Goal: Task Accomplishment & Management: Manage account settings

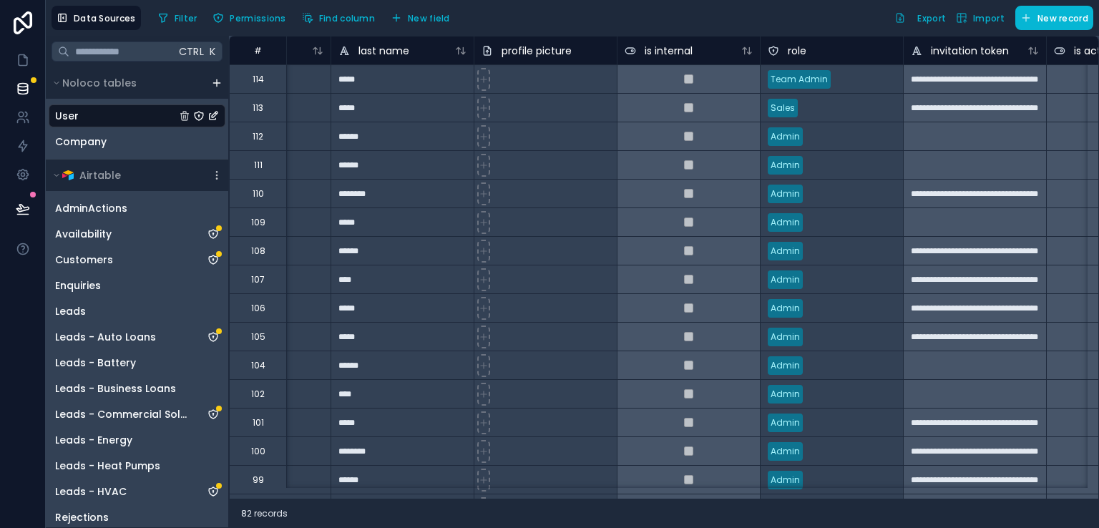
scroll to position [0, 252]
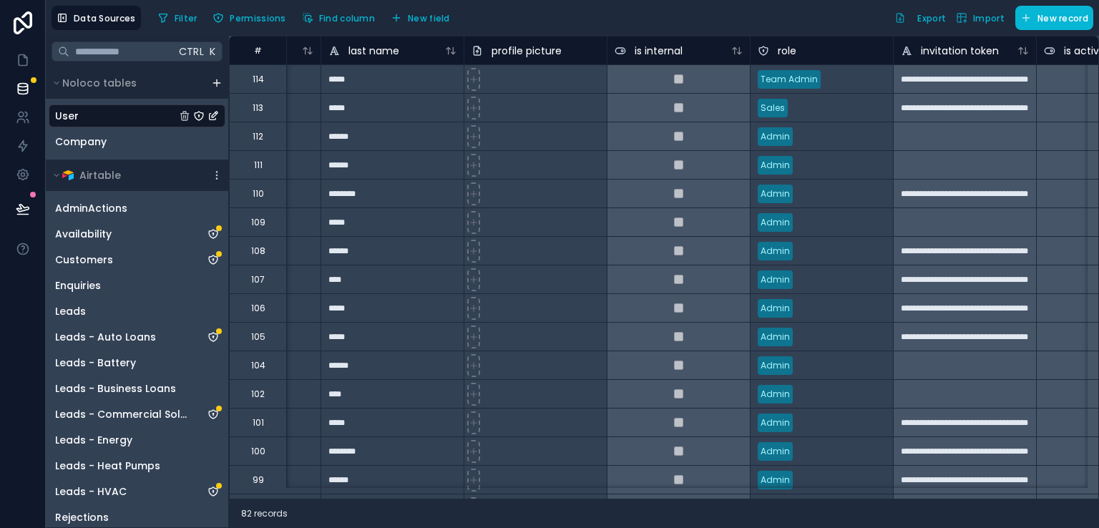
click at [809, 105] on div "Sales" at bounding box center [822, 107] width 142 height 21
click at [865, 104] on div "Sales" at bounding box center [822, 107] width 142 height 21
click at [859, 86] on div "Team Admin" at bounding box center [822, 79] width 142 height 21
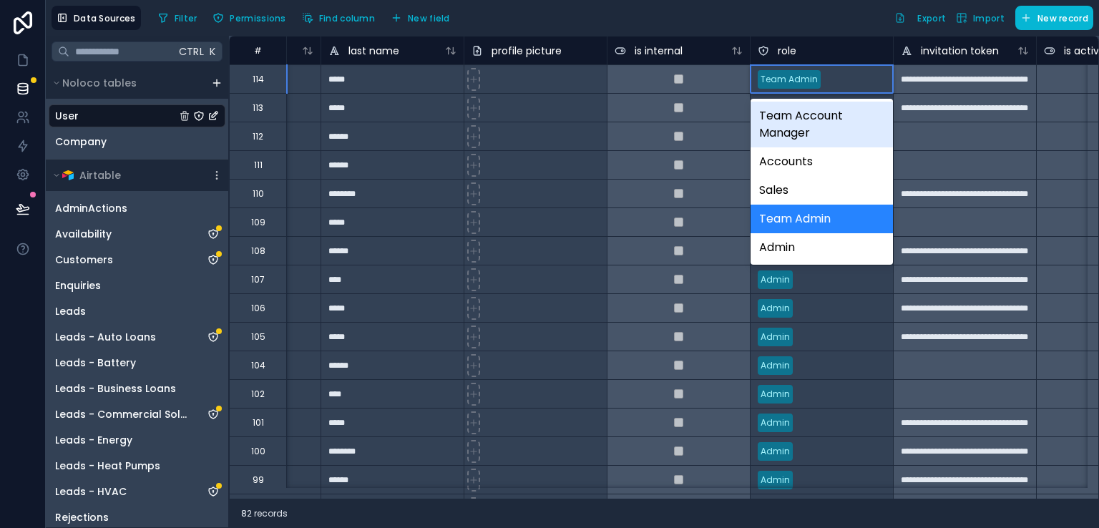
click at [827, 17] on div "Filter Permissions Find column New field Export Import New record" at bounding box center [622, 18] width 941 height 24
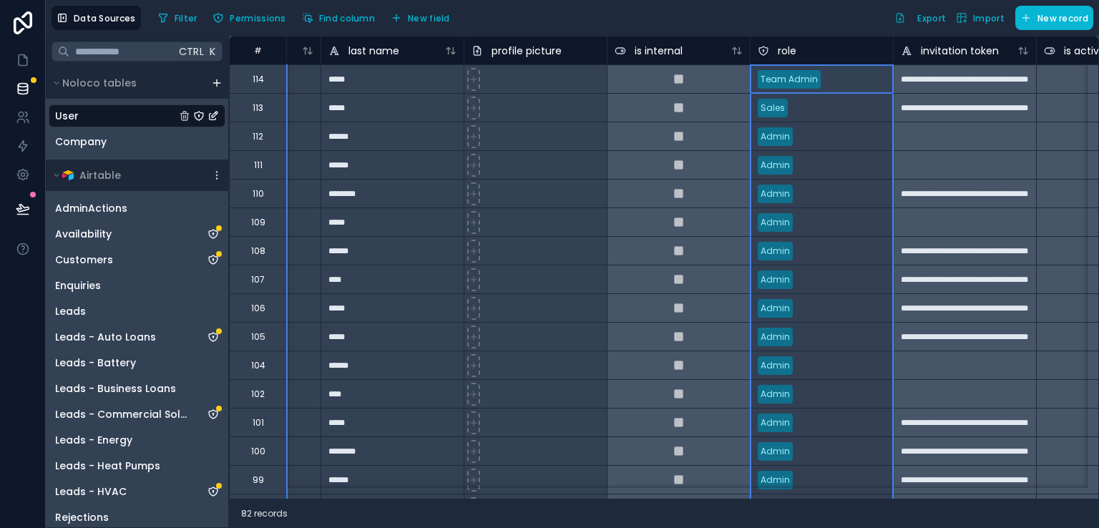
click at [763, 52] on icon at bounding box center [763, 50] width 11 height 17
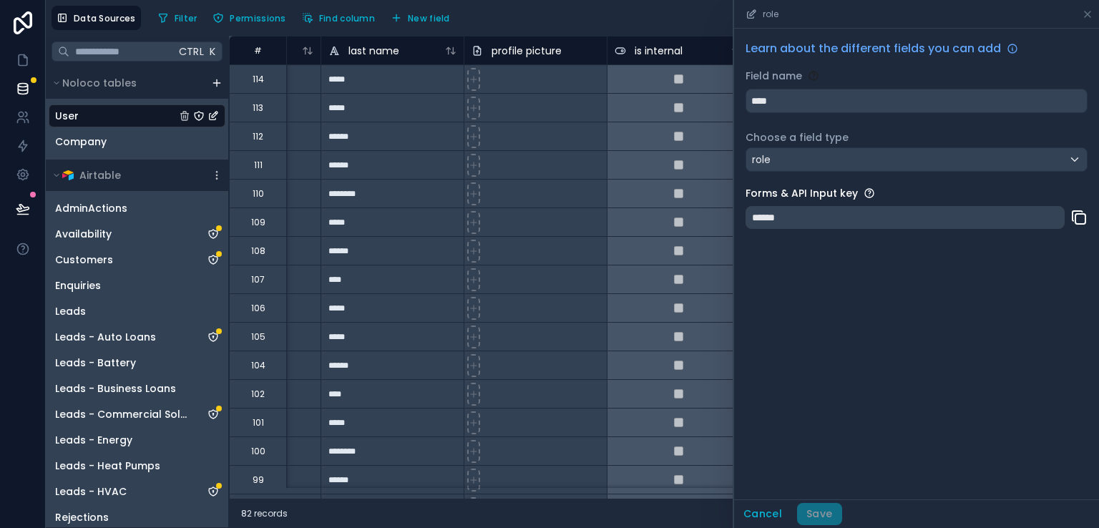
click at [1079, 220] on icon at bounding box center [1079, 217] width 17 height 17
click at [1084, 14] on icon at bounding box center [1087, 14] width 11 height 11
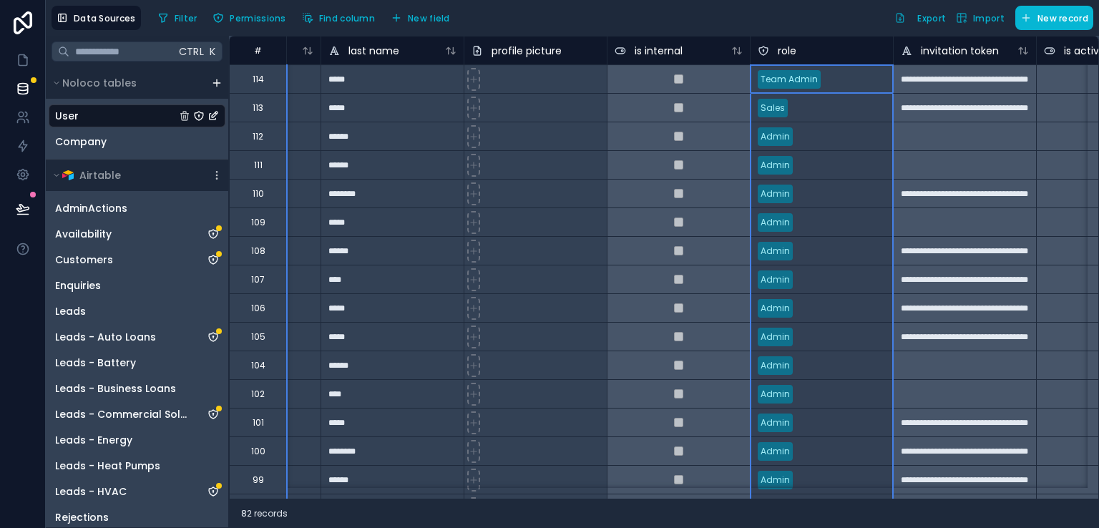
click at [768, 52] on icon at bounding box center [763, 50] width 11 height 17
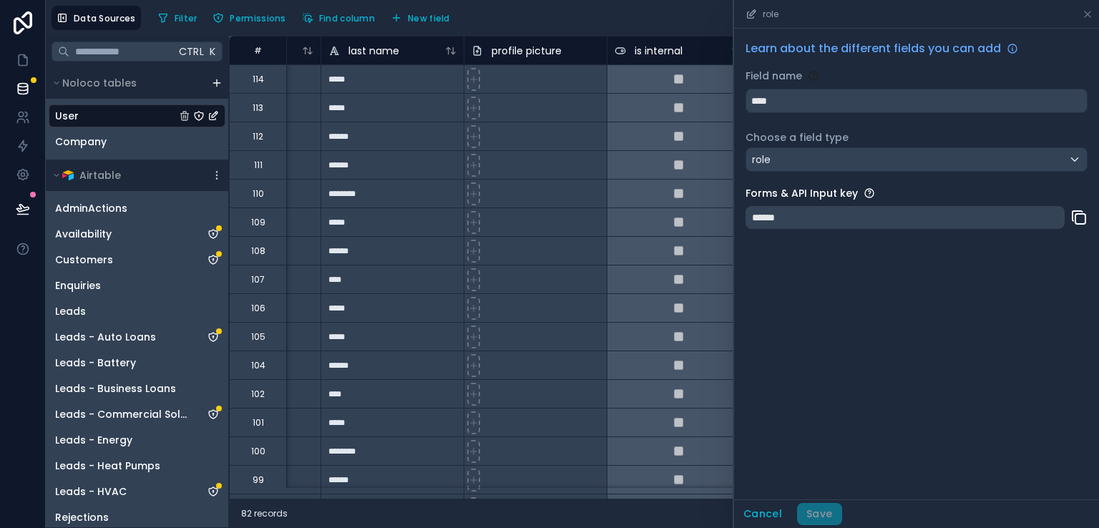
click at [749, 13] on icon at bounding box center [751, 14] width 11 height 11
click at [641, 13] on div "Filter Permissions Find column New field Export Import New record" at bounding box center [622, 18] width 941 height 24
click at [93, 120] on div "User" at bounding box center [137, 115] width 177 height 23
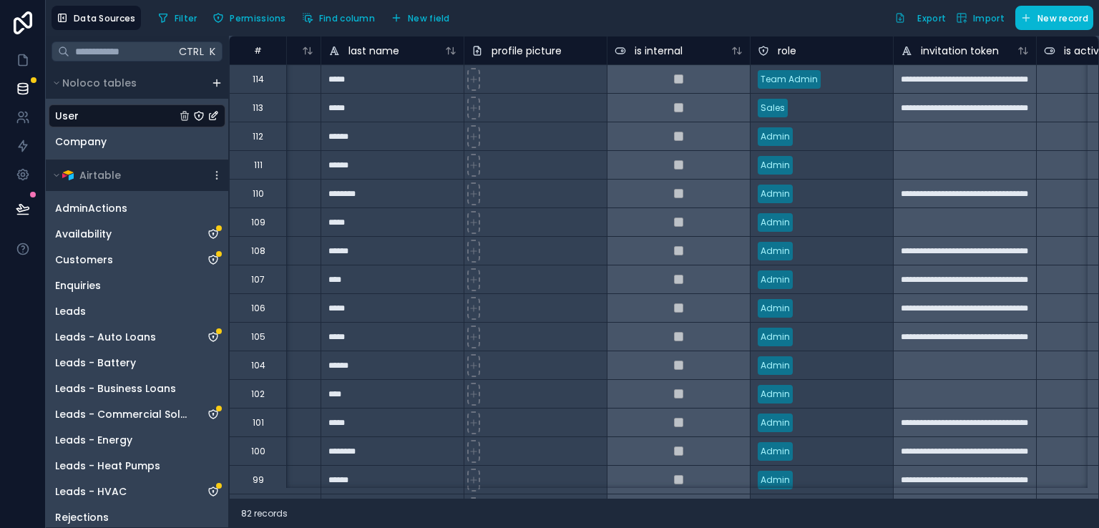
click at [789, 55] on span "role" at bounding box center [787, 51] width 19 height 14
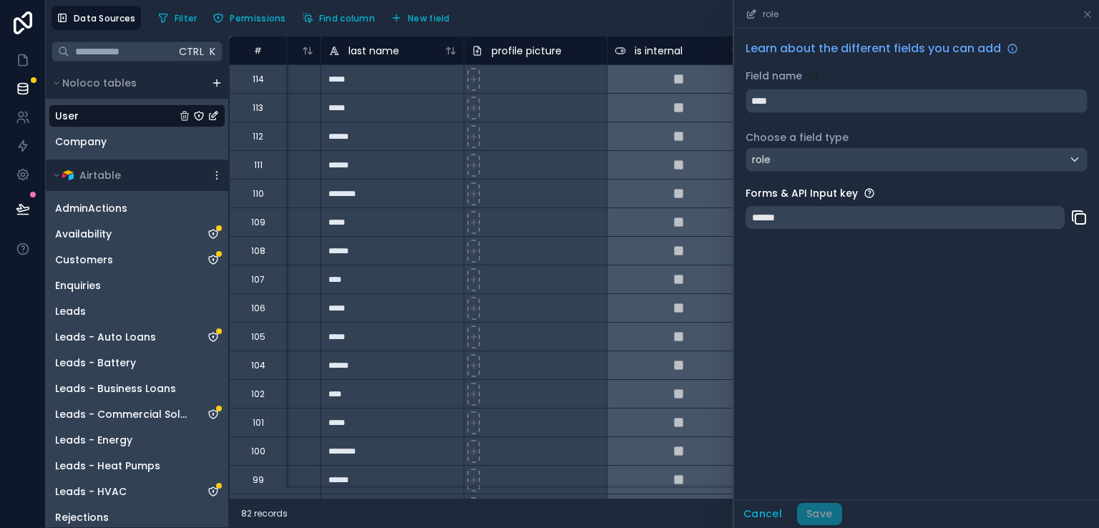
click at [658, 21] on div "Filter Permissions Find column New field Export Import New record" at bounding box center [622, 18] width 941 height 24
click at [760, 510] on button "Cancel" at bounding box center [762, 514] width 57 height 23
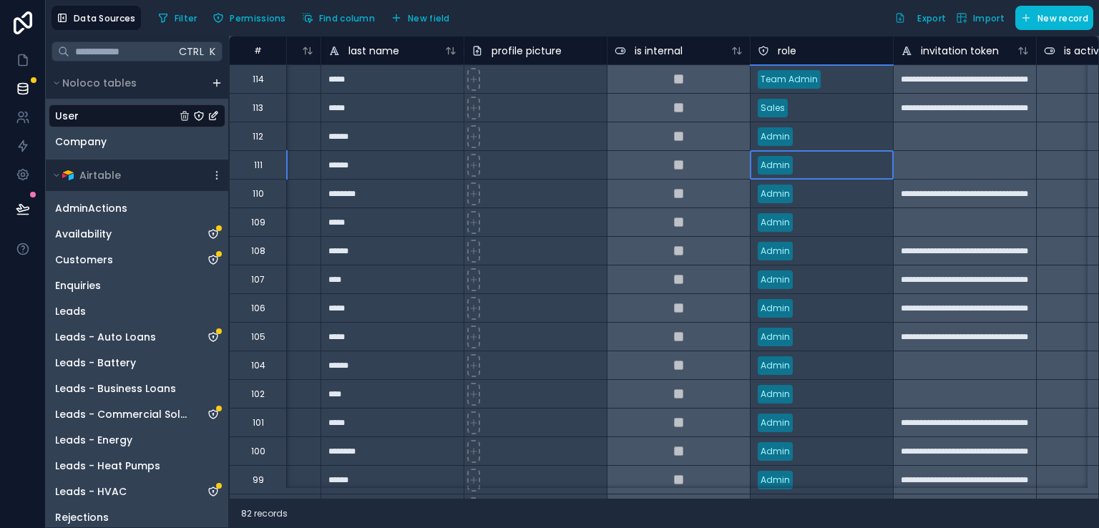
click at [781, 162] on div "Admin" at bounding box center [775, 165] width 29 height 13
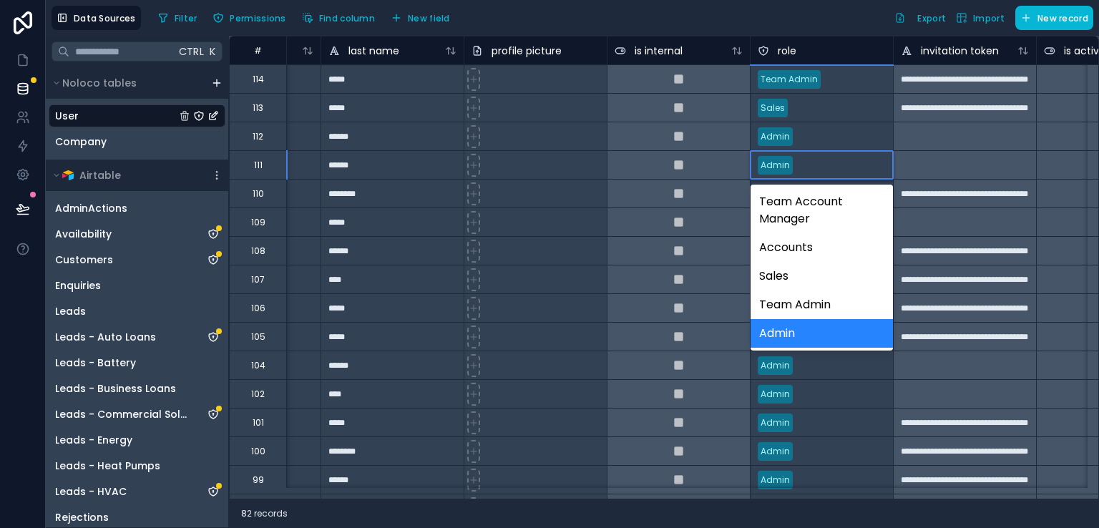
click at [834, 332] on div "Admin" at bounding box center [822, 333] width 142 height 29
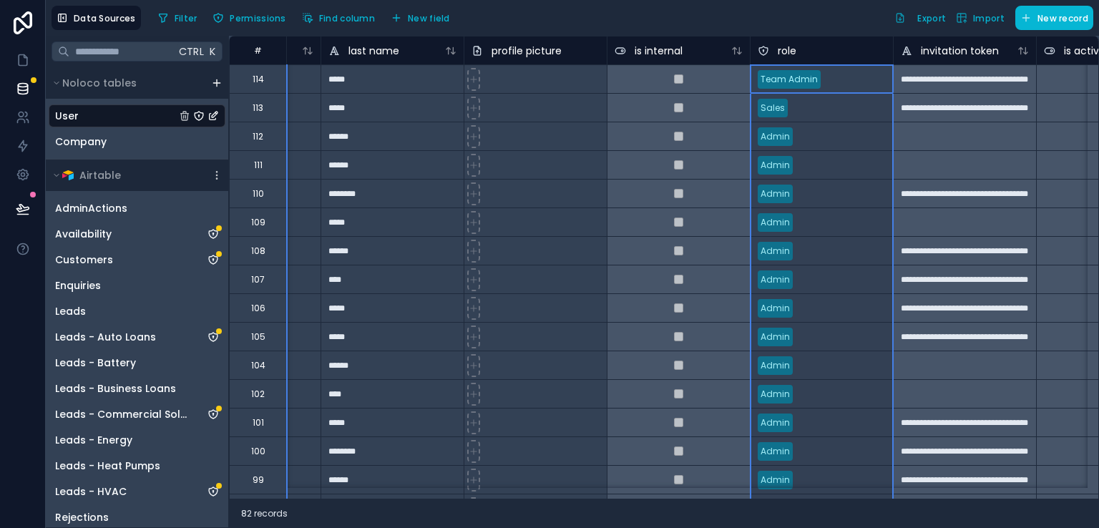
click at [765, 49] on icon at bounding box center [763, 50] width 11 height 17
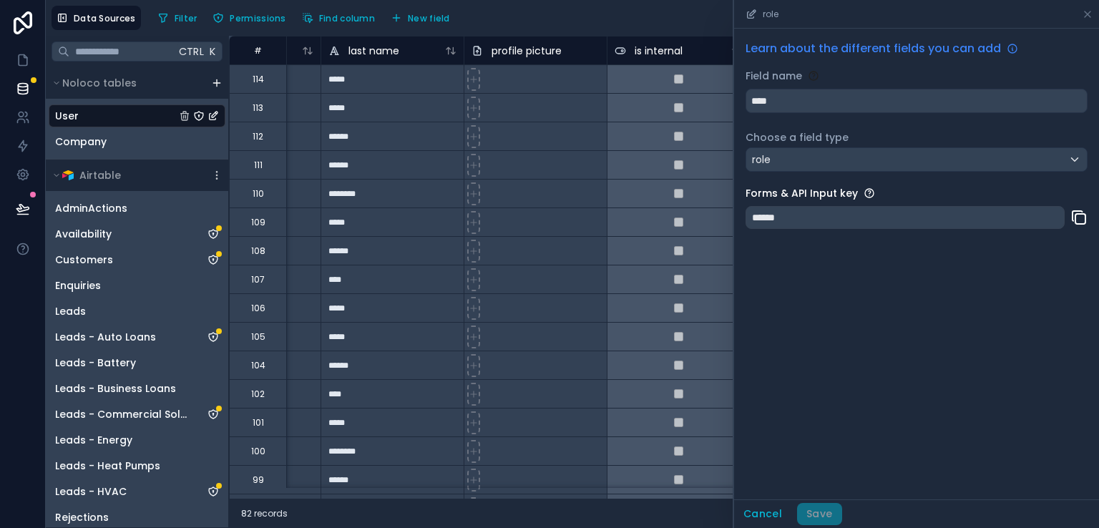
click at [991, 49] on span "Learn about the different fields you can add" at bounding box center [873, 48] width 255 height 17
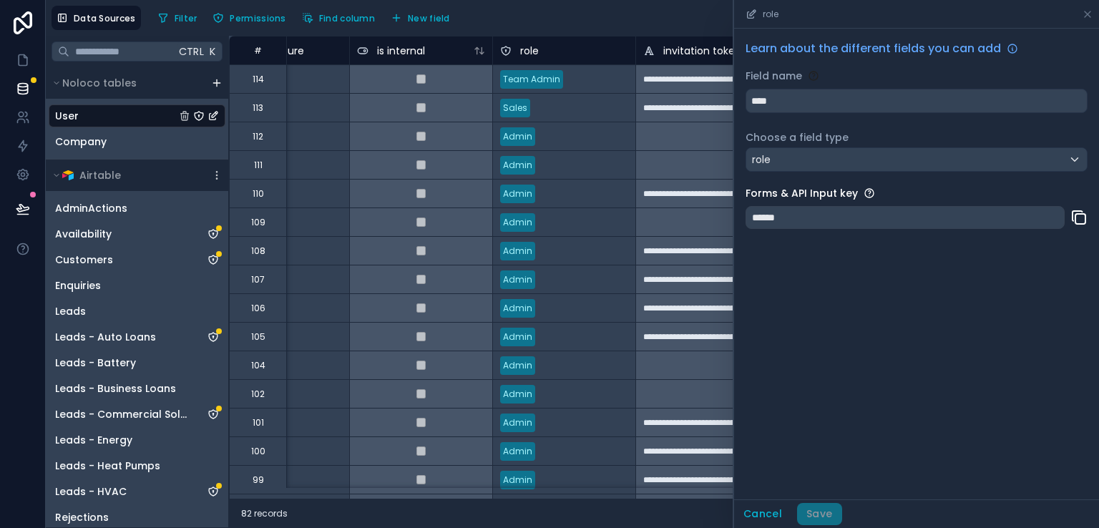
scroll to position [0, 512]
click at [524, 79] on div "Team Admin" at bounding box center [529, 79] width 57 height 13
click at [593, 0] on html "**********" at bounding box center [549, 264] width 1099 height 528
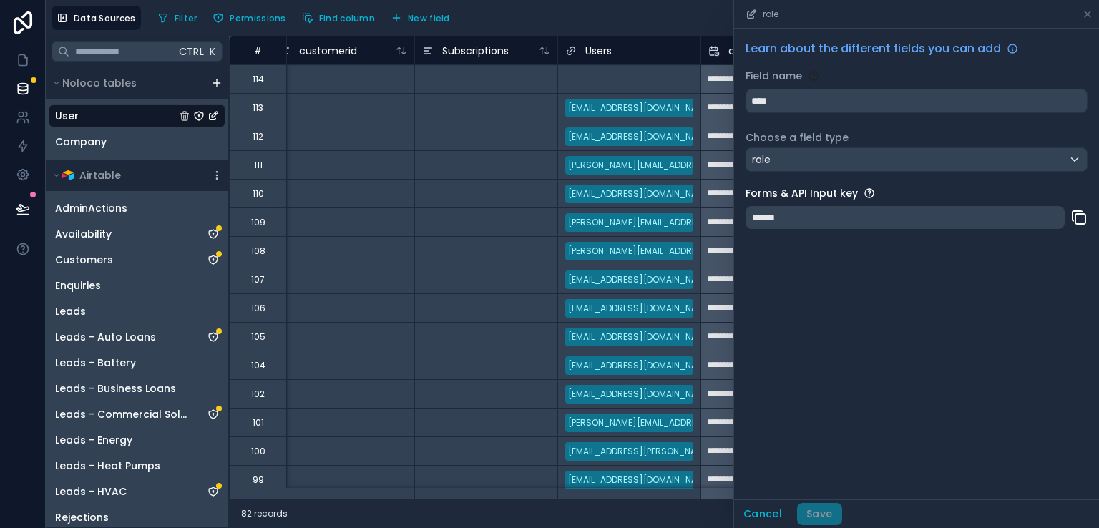
scroll to position [0, 1489]
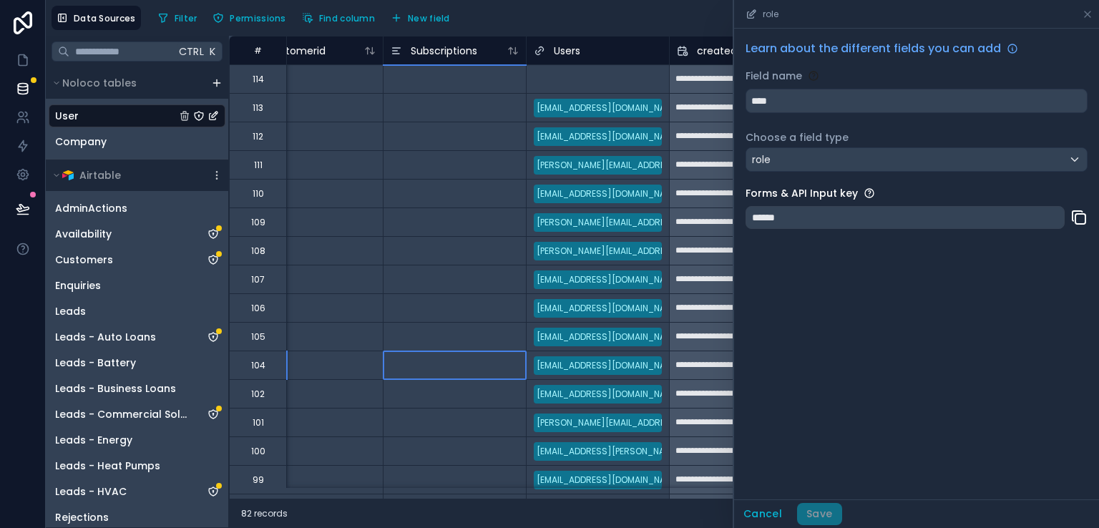
click at [460, 351] on div at bounding box center [454, 365] width 143 height 29
click at [1094, 10] on div "role" at bounding box center [916, 14] width 365 height 29
click at [1091, 13] on icon at bounding box center [1087, 14] width 11 height 11
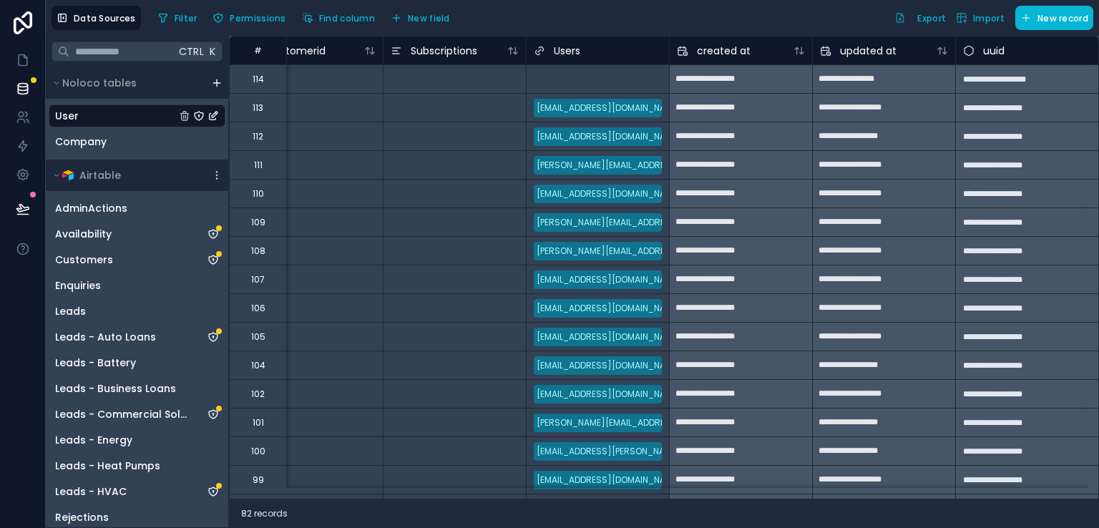
click at [733, 120] on div "**********" at bounding box center [740, 107] width 143 height 29
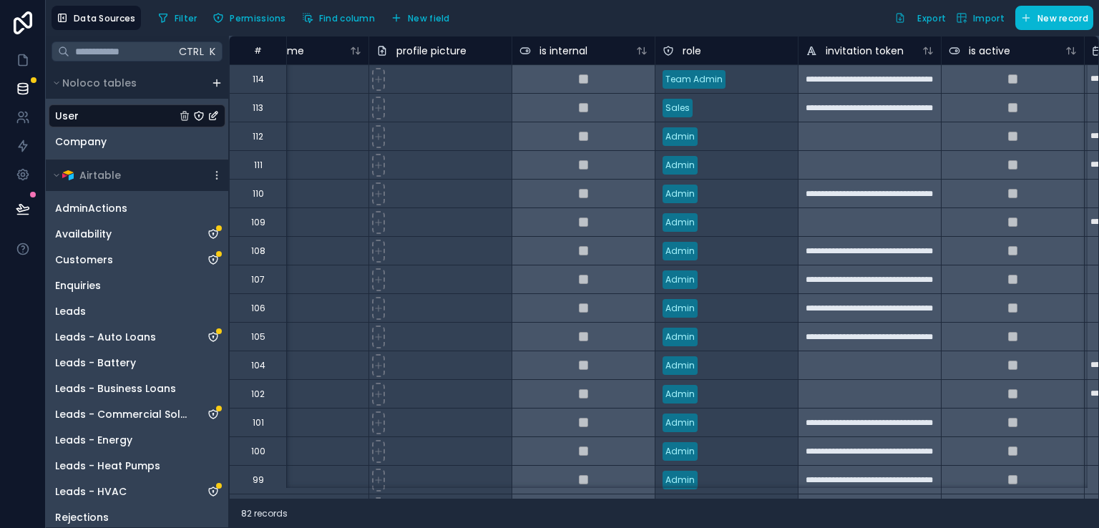
scroll to position [0, 363]
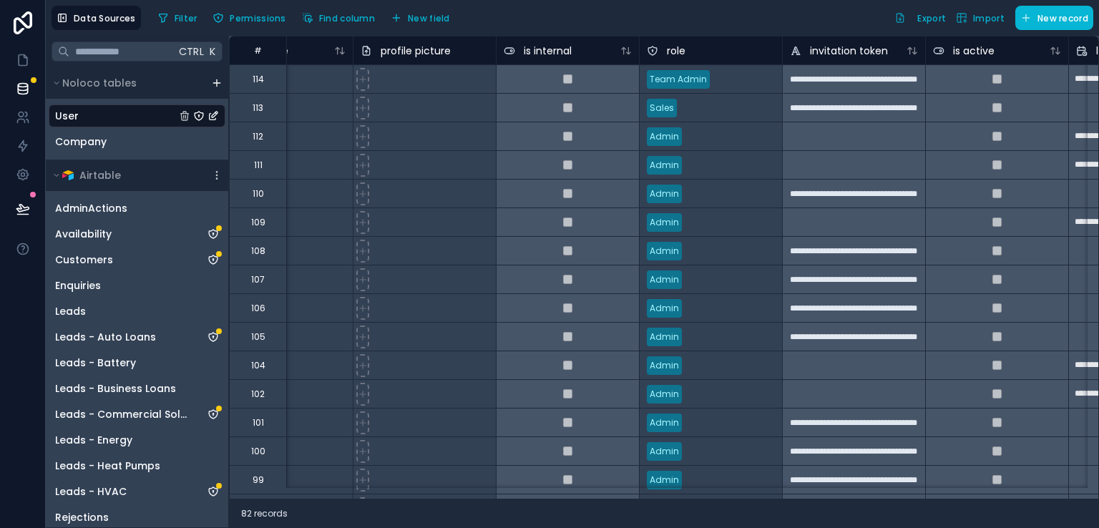
click at [743, 91] on div "Team Admin" at bounding box center [711, 79] width 142 height 28
